Goal: Task Accomplishment & Management: Complete application form

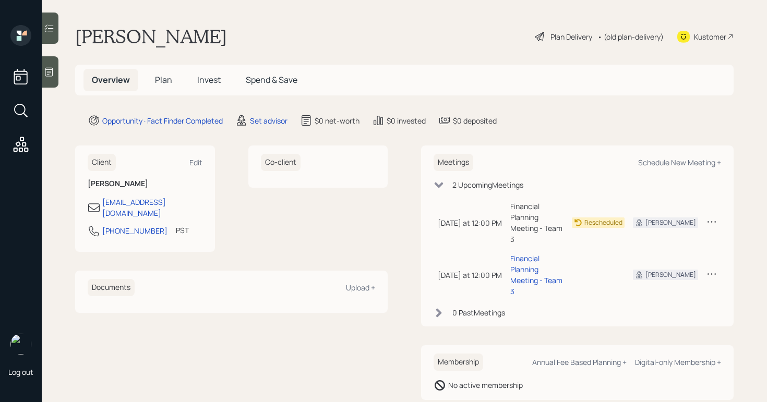
click at [50, 71] on icon at bounding box center [49, 72] width 8 height 9
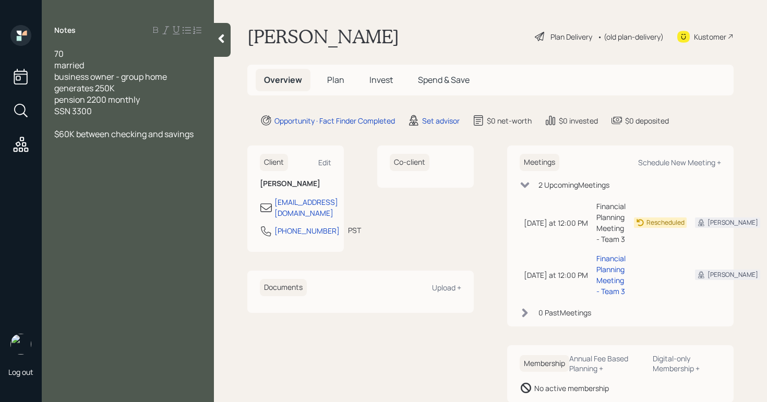
click at [521, 27] on div "[PERSON_NAME] Plan Delivery • (old plan-delivery) Kustomer" at bounding box center [490, 36] width 486 height 23
click at [569, 39] on div "Plan Delivery" at bounding box center [571, 36] width 42 height 11
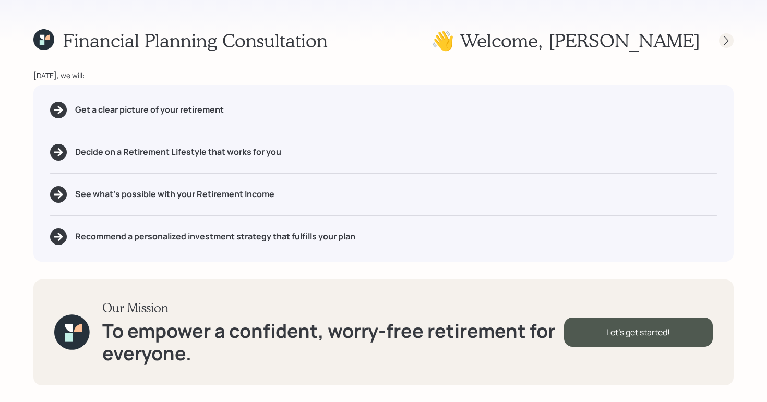
click at [725, 40] on icon at bounding box center [726, 40] width 10 height 10
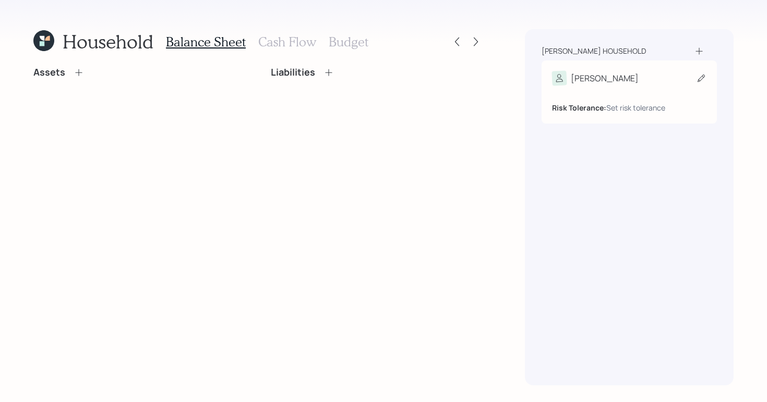
click at [699, 78] on icon at bounding box center [701, 78] width 7 height 7
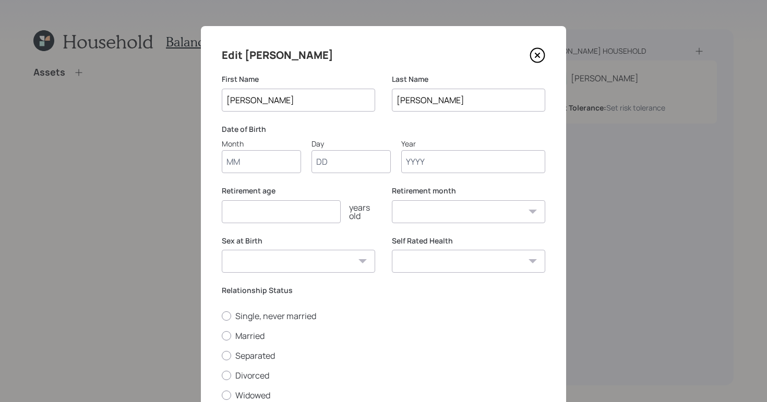
click at [441, 169] on input "Year" at bounding box center [473, 161] width 144 height 23
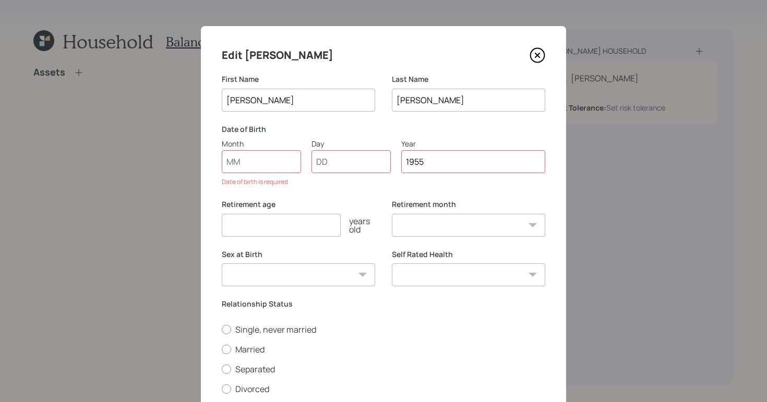
type input "1955"
click at [280, 162] on input "Month" at bounding box center [261, 161] width 79 height 23
type input "01"
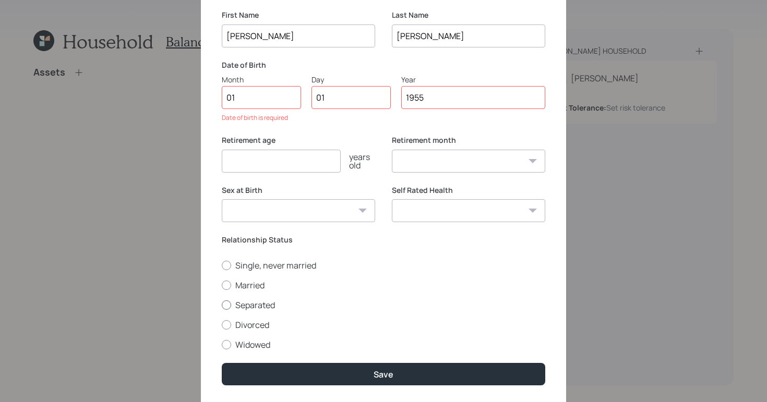
scroll to position [73, 0]
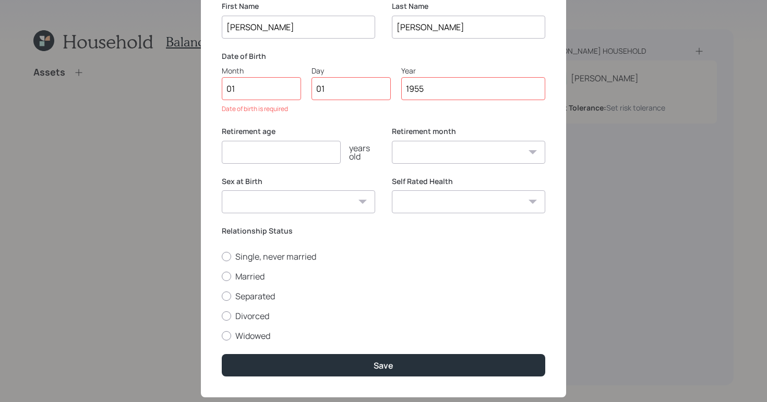
select select "1"
click at [228, 274] on div "Single, never married Married Separated Divorced Widowed" at bounding box center [383, 296] width 323 height 91
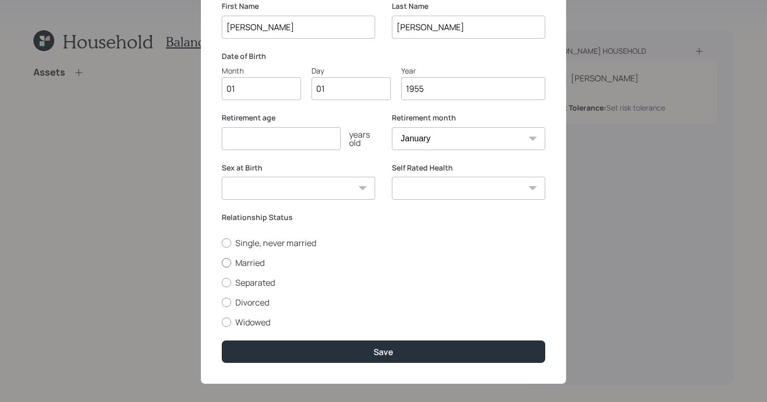
click at [224, 260] on div at bounding box center [226, 262] width 9 height 9
click at [222, 262] on input "Married" at bounding box center [221, 262] width 1 height 1
radio input "true"
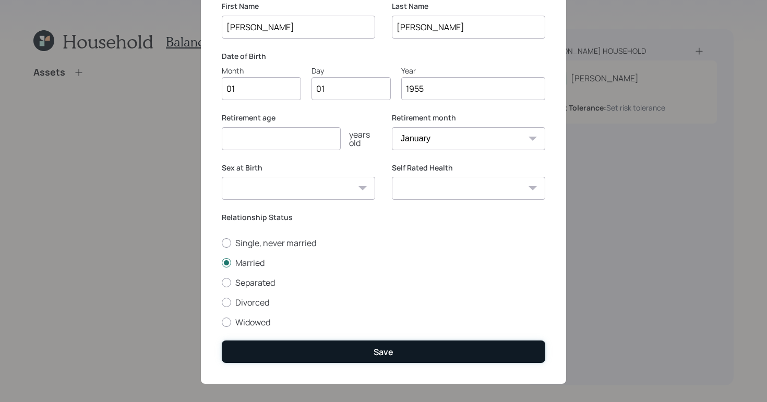
click at [329, 355] on button "Save" at bounding box center [383, 352] width 323 height 22
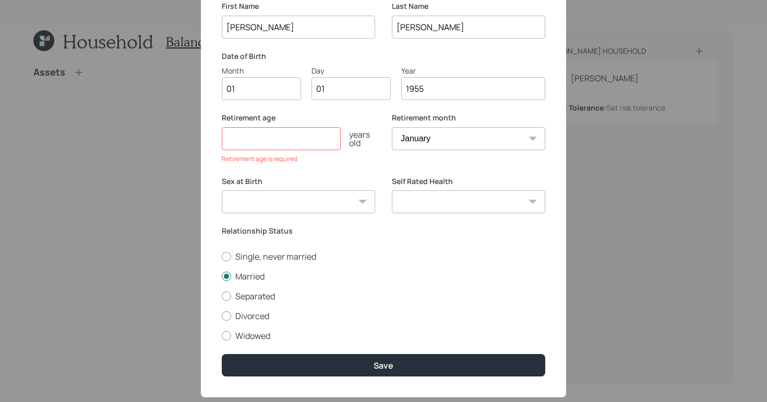
click at [243, 138] on input "number" at bounding box center [281, 138] width 119 height 23
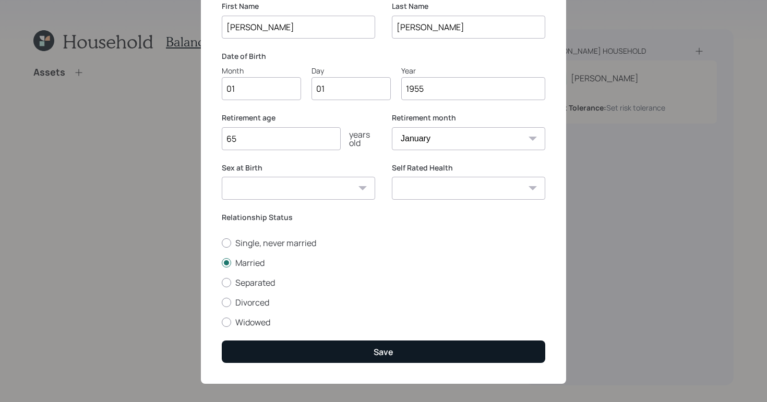
type input "65"
click at [488, 345] on button "Save" at bounding box center [383, 352] width 323 height 22
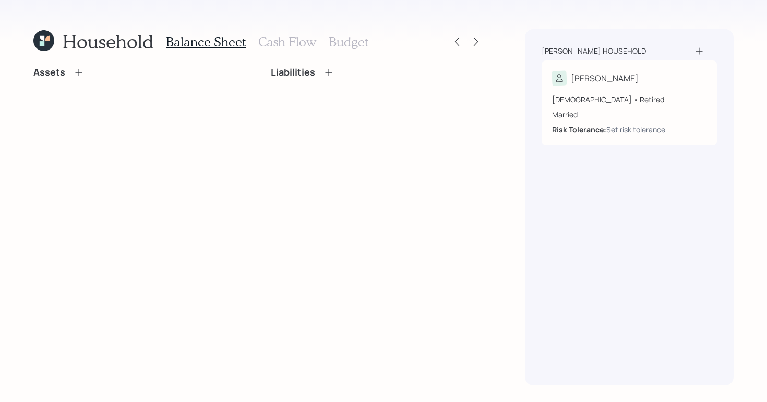
click at [79, 71] on icon at bounding box center [79, 72] width 10 height 10
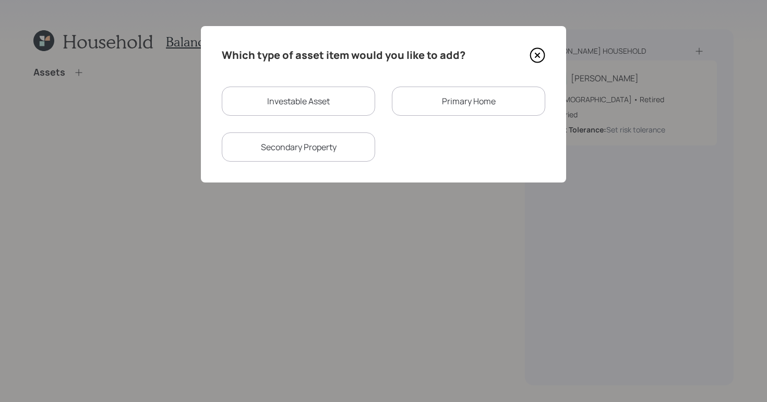
click at [308, 107] on div "Investable Asset" at bounding box center [298, 101] width 153 height 29
select select "taxable"
select select "balanced"
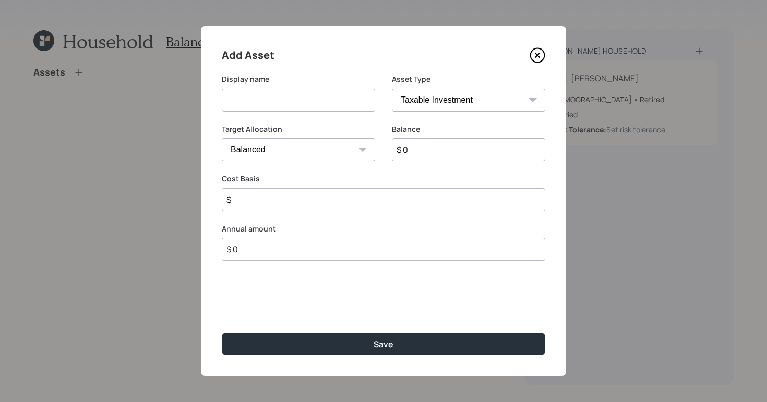
click at [322, 95] on input at bounding box center [298, 100] width 153 height 23
click at [456, 94] on select "SEP [PERSON_NAME] IRA 401(k) [PERSON_NAME] 401(k) 403(b) [PERSON_NAME] 403(b) 4…" at bounding box center [468, 100] width 153 height 23
select select "cash"
click at [392, 89] on select "SEP [PERSON_NAME] IRA 401(k) [PERSON_NAME] 401(k) 403(b) [PERSON_NAME] 403(b) 4…" at bounding box center [468, 100] width 153 height 23
type input "$"
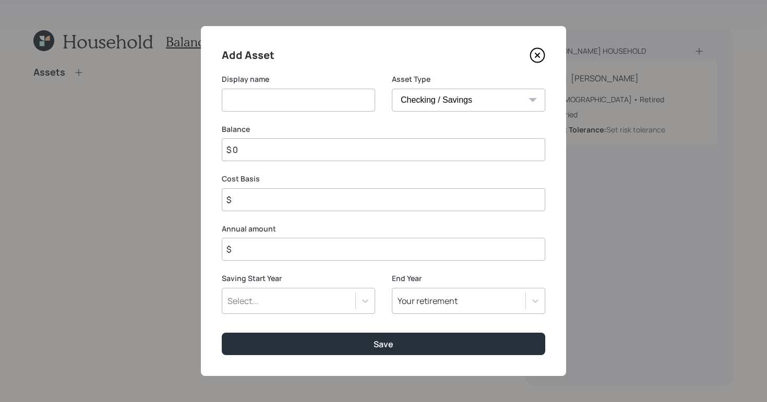
click at [227, 91] on input at bounding box center [298, 100] width 153 height 23
type input "checking/savings"
click at [243, 150] on input "$ 0" at bounding box center [383, 149] width 323 height 23
type input "$"
type input "$ 6"
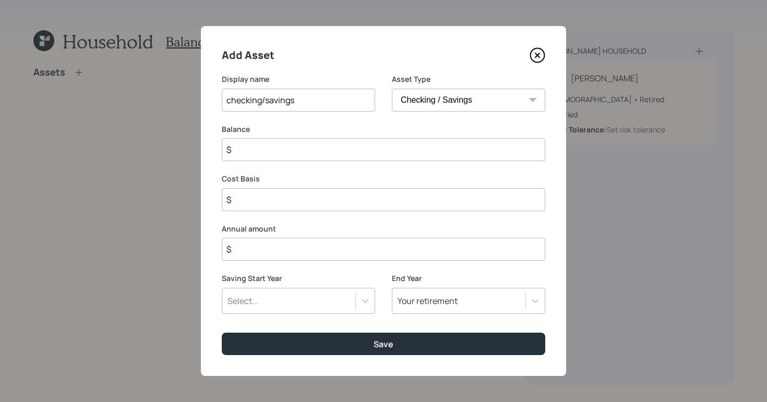
type input "$ 6"
type input "$ 60"
type input "$ 600"
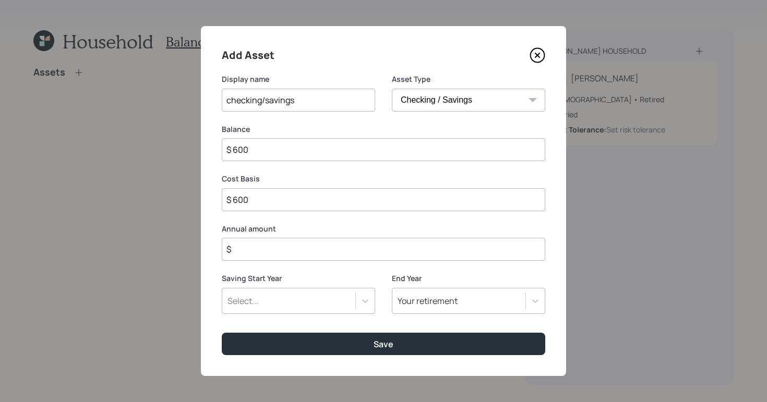
type input "$ 6,000"
type input "$ 60,000"
click at [298, 251] on input "$" at bounding box center [383, 249] width 323 height 23
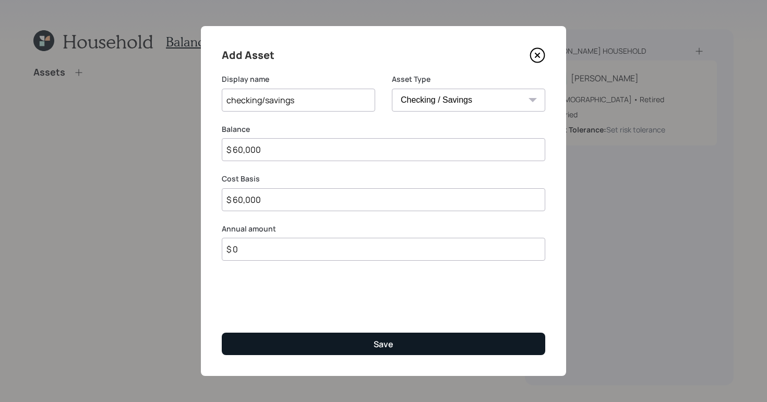
type input "$ 0"
click at [360, 352] on button "Save" at bounding box center [383, 344] width 323 height 22
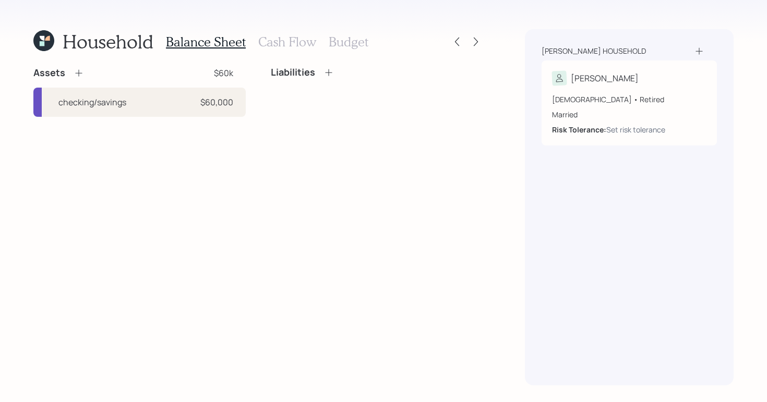
click at [258, 40] on h3 "Cash Flow" at bounding box center [287, 41] width 58 height 15
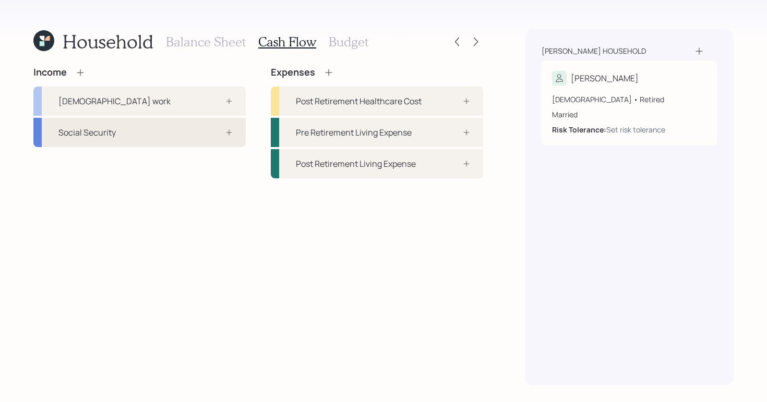
click at [188, 133] on div "Social Security" at bounding box center [139, 132] width 212 height 29
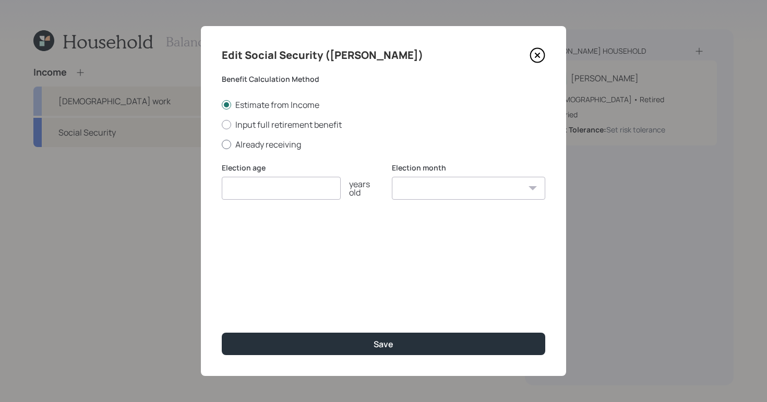
click at [228, 142] on div at bounding box center [226, 144] width 9 height 9
click at [222, 144] on input "Already receiving" at bounding box center [221, 144] width 1 height 1
radio input "true"
click at [289, 236] on input "$" at bounding box center [383, 238] width 323 height 23
type input "$ 3,300"
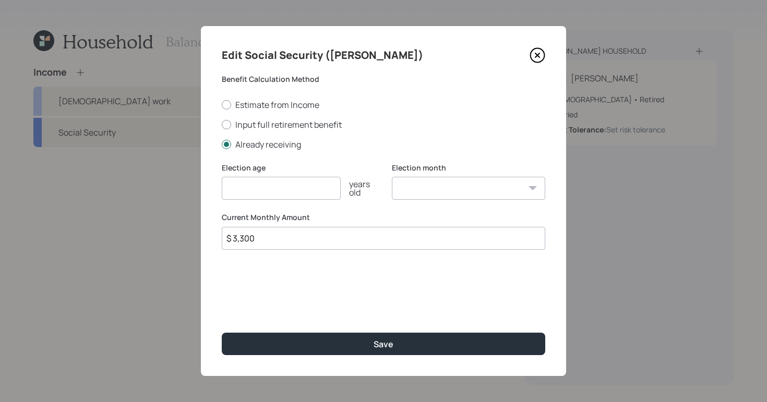
click at [292, 180] on input "number" at bounding box center [281, 188] width 119 height 23
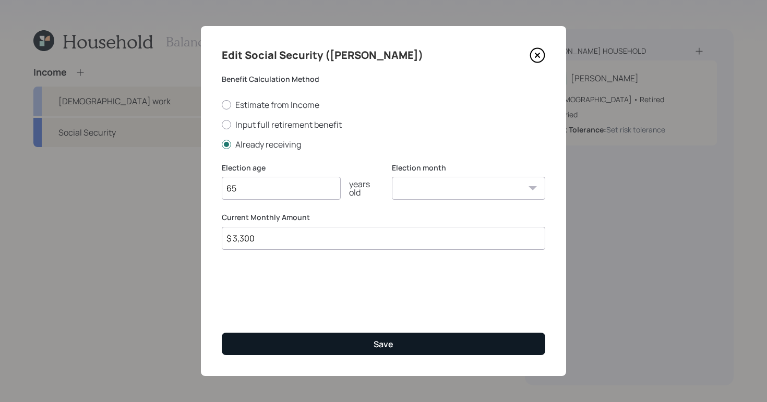
type input "65"
click at [425, 348] on button "Save" at bounding box center [383, 344] width 323 height 22
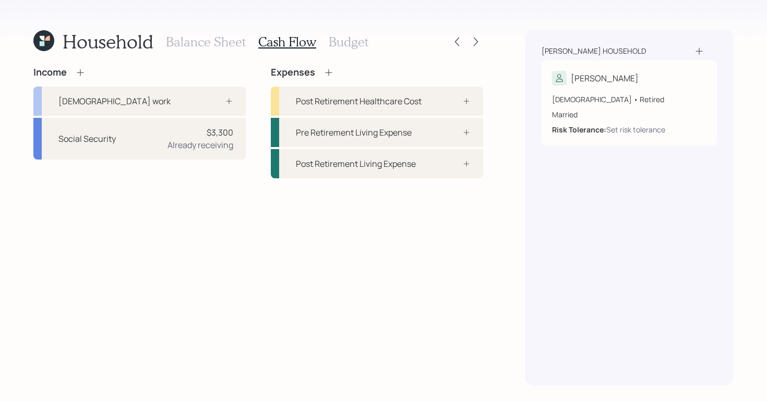
click at [70, 75] on div "Income" at bounding box center [59, 72] width 52 height 11
click at [76, 75] on icon at bounding box center [80, 72] width 10 height 10
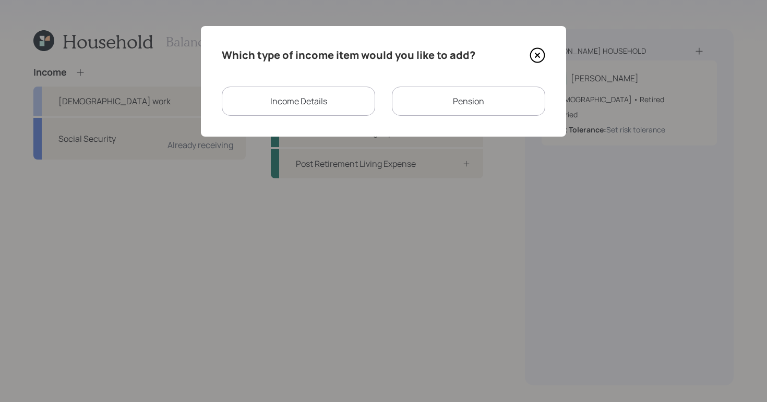
click at [340, 97] on div "Income Details" at bounding box center [298, 101] width 153 height 29
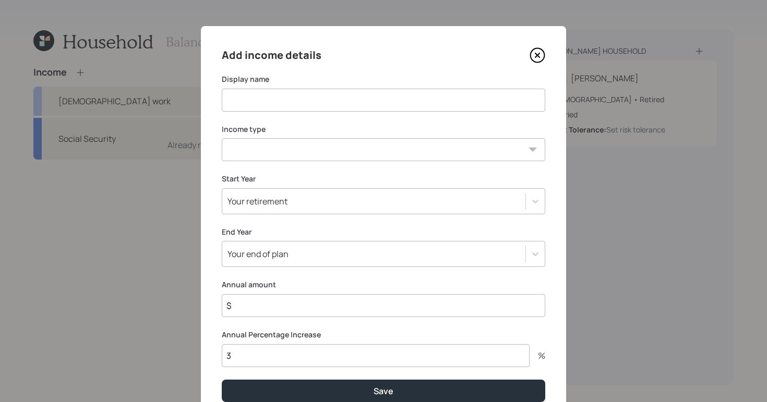
click at [356, 144] on select "[DEMOGRAPHIC_DATA] work [DEMOGRAPHIC_DATA] work Self employment Other" at bounding box center [383, 149] width 323 height 23
click at [536, 54] on icon at bounding box center [537, 55] width 4 height 4
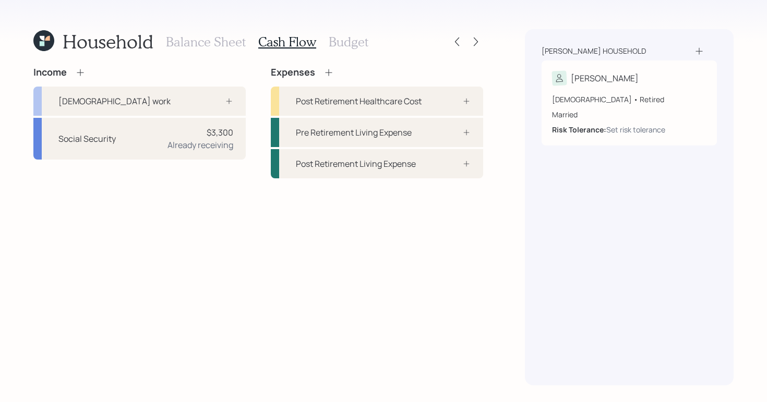
click at [79, 71] on icon at bounding box center [80, 72] width 10 height 10
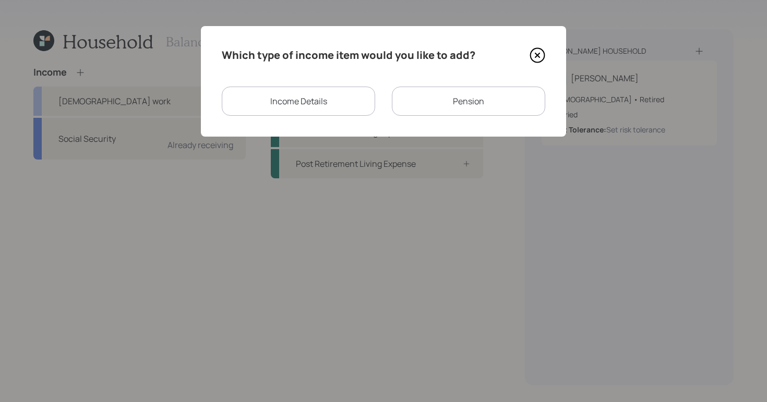
click at [406, 101] on div "Pension" at bounding box center [468, 101] width 153 height 29
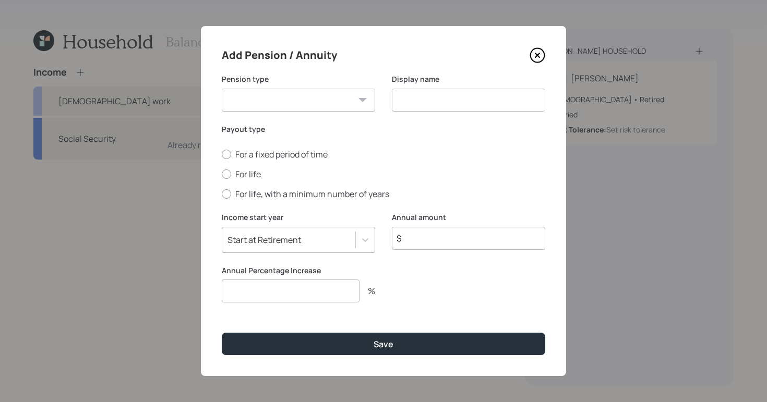
click at [297, 95] on select "Pension Annuity" at bounding box center [298, 100] width 153 height 23
click at [222, 89] on select "Pension Annuity" at bounding box center [298, 100] width 153 height 23
click at [295, 101] on select "Pension Annuity" at bounding box center [298, 100] width 153 height 23
select select "pension"
click at [222, 89] on select "Pension Annuity" at bounding box center [298, 100] width 153 height 23
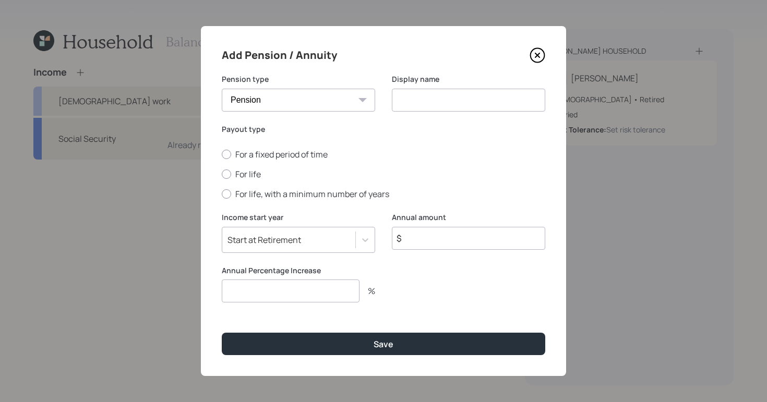
click at [438, 101] on input at bounding box center [468, 100] width 153 height 23
type input "Pension"
click at [392, 232] on input "$" at bounding box center [468, 238] width 153 height 23
type input "$ 2,200"
click at [440, 317] on div "Add Pension / Annuity Pension type Pension Annuity Display name Pension Payout …" at bounding box center [383, 201] width 365 height 350
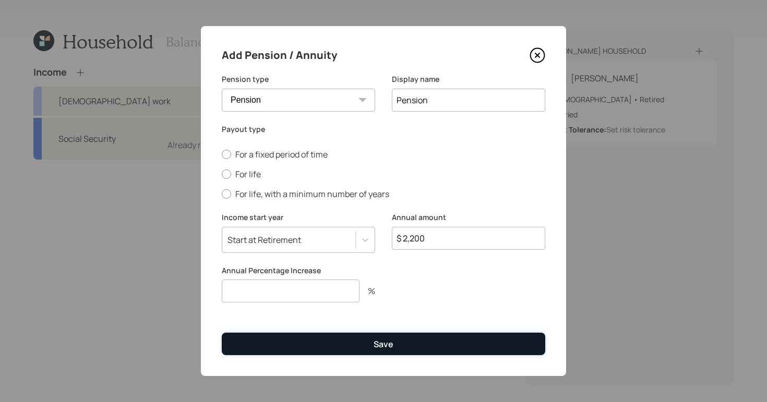
click at [261, 333] on button "Save" at bounding box center [383, 344] width 323 height 22
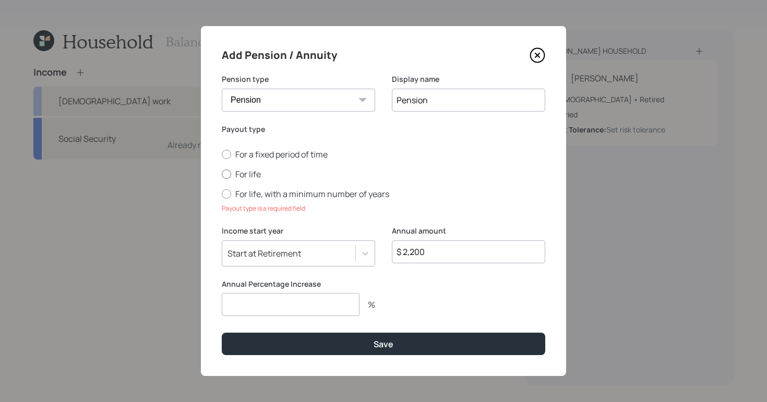
click at [232, 173] on label "For life" at bounding box center [383, 174] width 323 height 11
click at [222, 174] on input "For life" at bounding box center [221, 174] width 1 height 1
radio input "true"
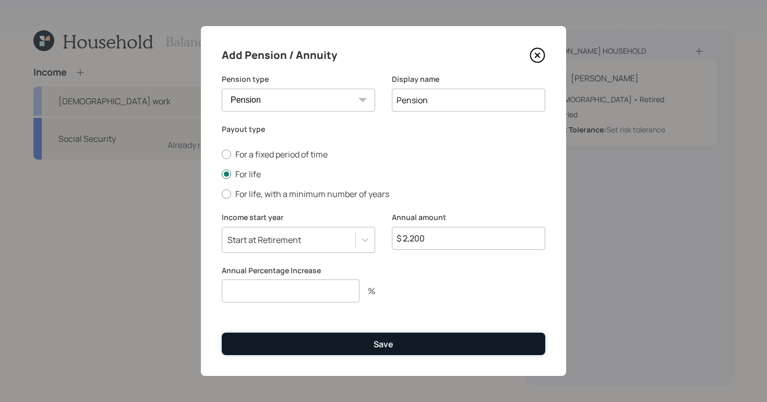
click at [316, 335] on button "Save" at bounding box center [383, 344] width 323 height 22
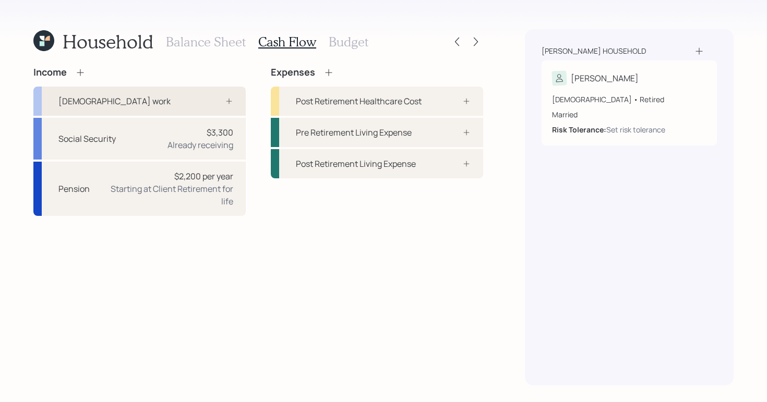
click at [230, 99] on icon at bounding box center [229, 101] width 8 height 8
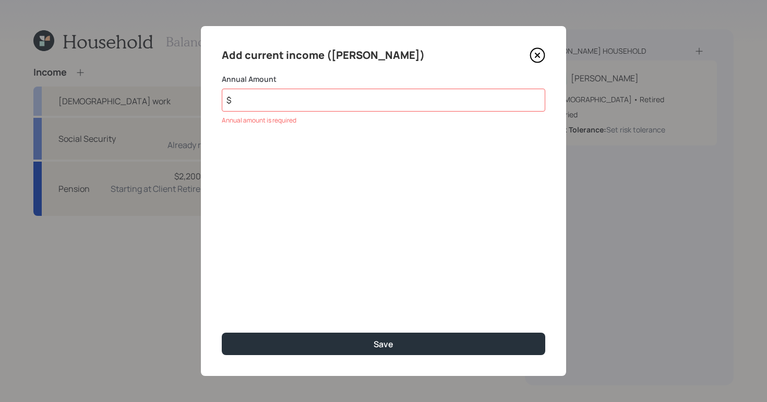
click at [541, 56] on icon at bounding box center [538, 55] width 16 height 16
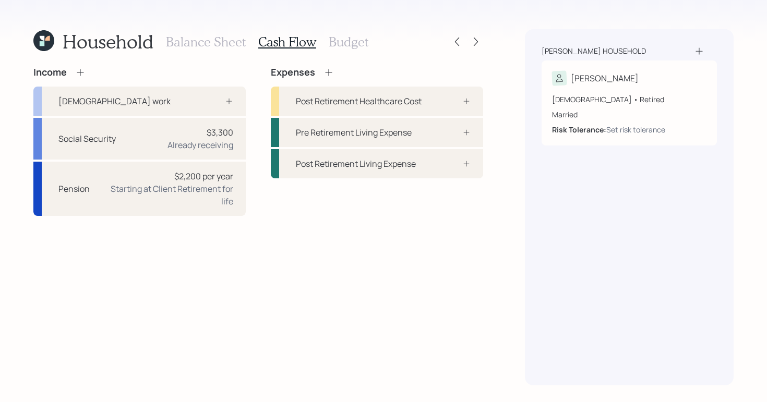
click at [81, 73] on icon at bounding box center [80, 72] width 10 height 10
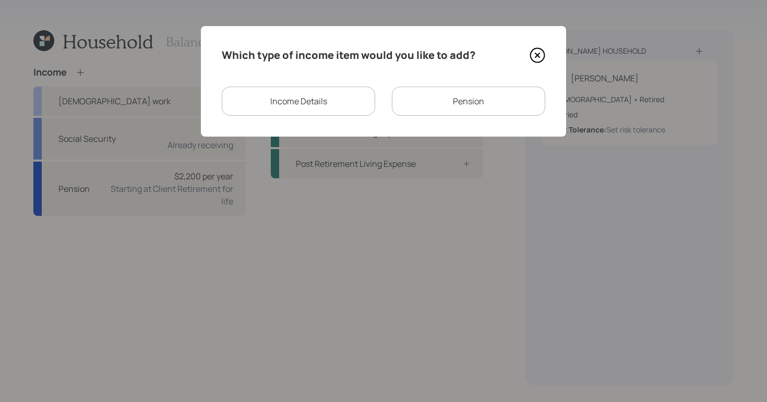
click at [287, 111] on div "Income Details" at bounding box center [298, 101] width 153 height 29
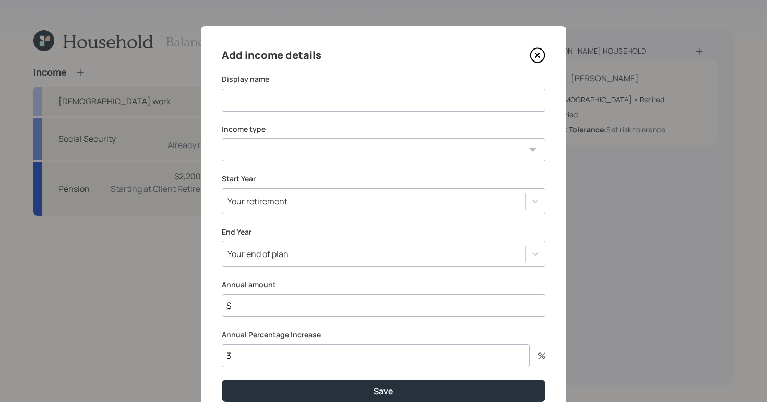
click at [319, 109] on input at bounding box center [383, 100] width 323 height 23
type input "Group Home"
click at [491, 158] on select "[DEMOGRAPHIC_DATA] work [DEMOGRAPHIC_DATA] work Self employment Other" at bounding box center [383, 149] width 323 height 23
select select "self_employment"
click at [222, 138] on select "[DEMOGRAPHIC_DATA] work [DEMOGRAPHIC_DATA] work Self employment Other" at bounding box center [383, 149] width 323 height 23
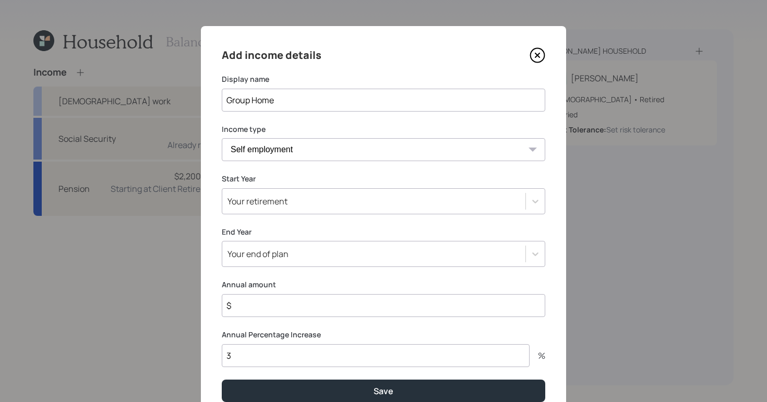
scroll to position [47, 0]
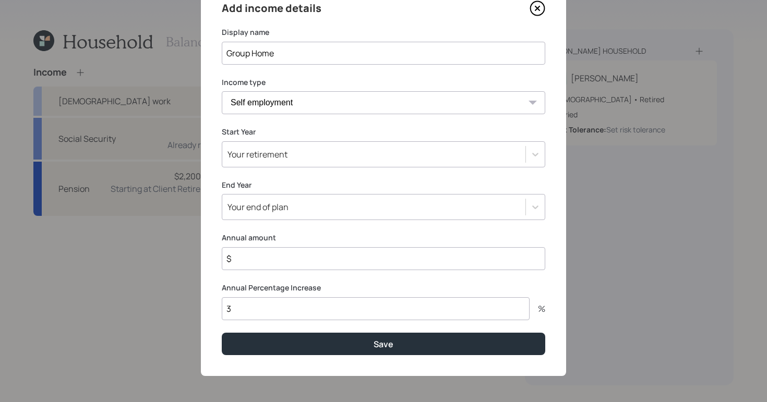
click at [367, 256] on input "$" at bounding box center [383, 258] width 323 height 23
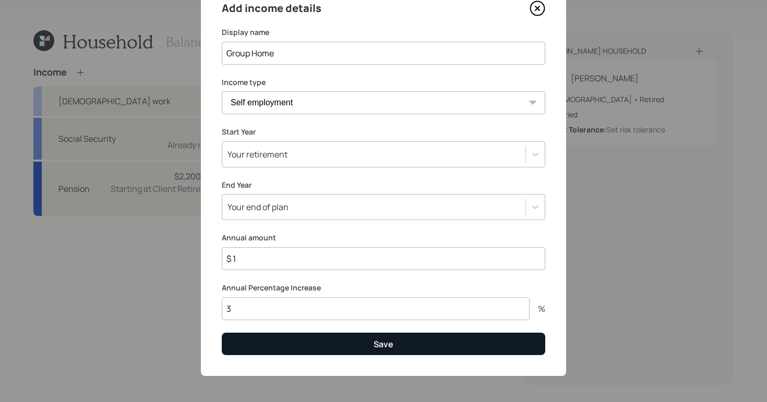
type input "$ 1"
click at [400, 340] on button "Save" at bounding box center [383, 344] width 323 height 22
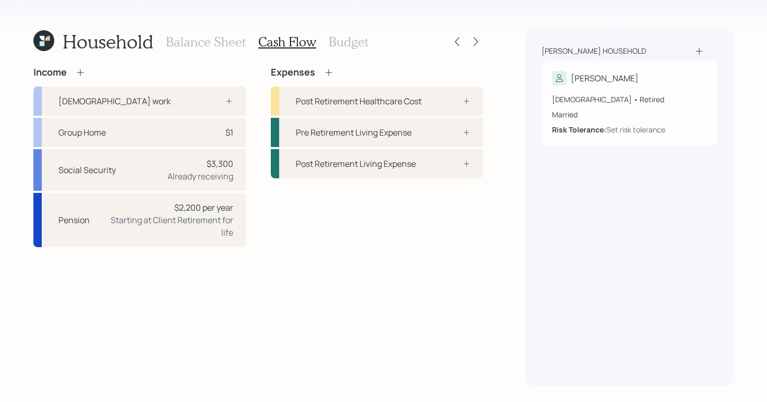
click at [353, 42] on h3 "Budget" at bounding box center [349, 41] width 40 height 15
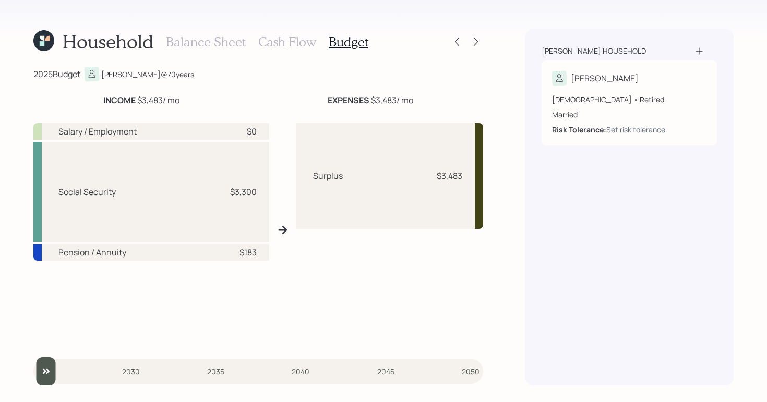
click at [277, 35] on h3 "Cash Flow" at bounding box center [287, 41] width 58 height 15
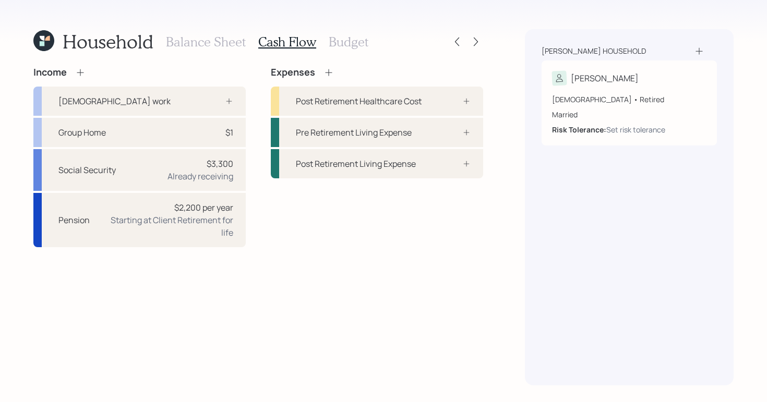
click at [193, 41] on h3 "Balance Sheet" at bounding box center [206, 41] width 80 height 15
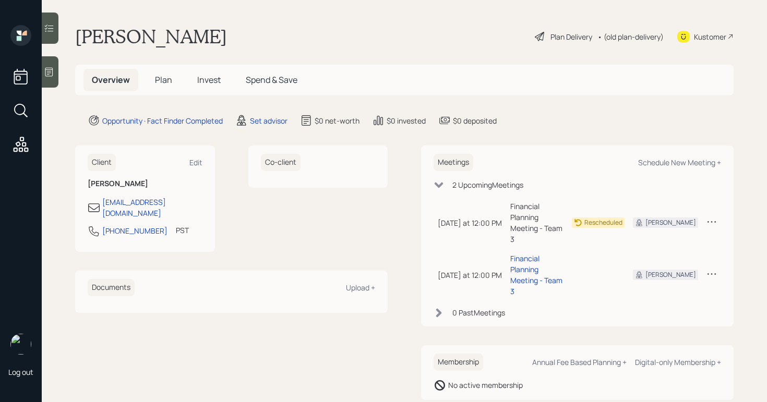
click at [53, 73] on icon at bounding box center [49, 72] width 8 height 9
